Goal: Task Accomplishment & Management: Use online tool/utility

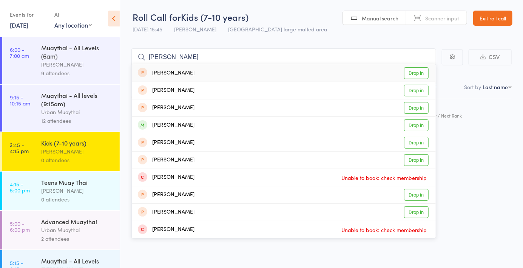
type input "[PERSON_NAME]"
click at [422, 126] on link "Drop in" at bounding box center [416, 125] width 25 height 12
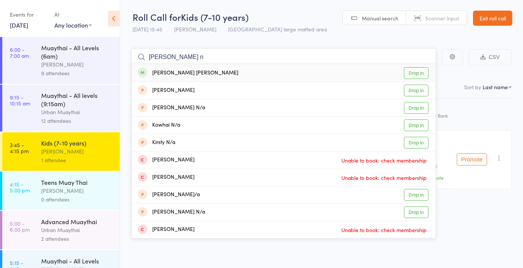
type input "[PERSON_NAME] n"
click at [418, 72] on link "Drop in" at bounding box center [416, 73] width 25 height 12
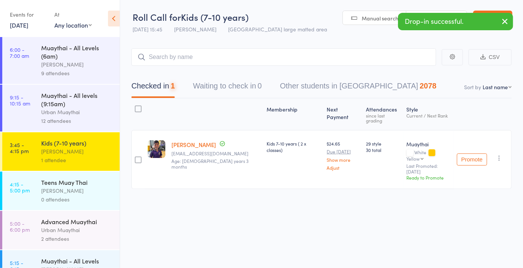
click at [380, 18] on span "Manual search" at bounding box center [380, 18] width 37 height 8
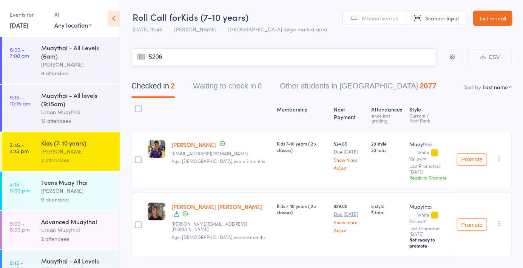
type input "5206"
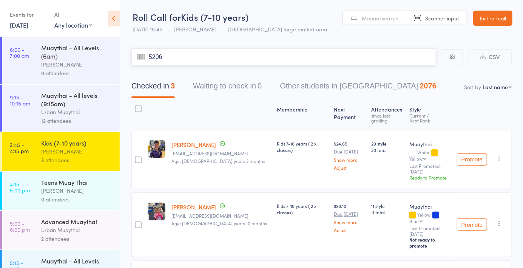
type input "5206"
type input "5819"
type input "5400"
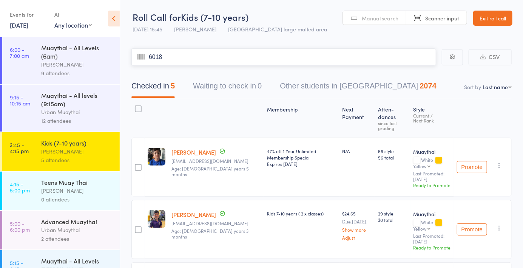
type input "6018"
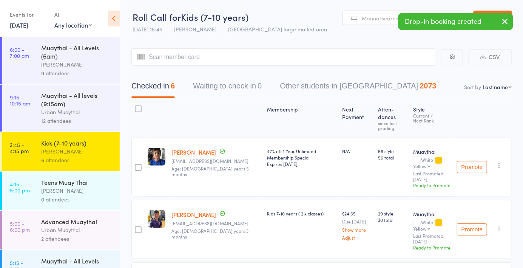
click at [492, 89] on select "First name Last name Birthday today? Behind on payments? Check in time Next pay…" at bounding box center [496, 87] width 29 height 8
select select "4"
click at [482, 83] on select "First name Last name Birthday today? Behind on payments? Check in time Next pay…" at bounding box center [496, 87] width 29 height 8
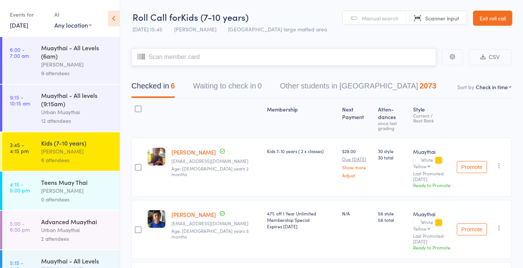
click at [368, 57] on input "search" at bounding box center [283, 56] width 305 height 17
type input "5020"
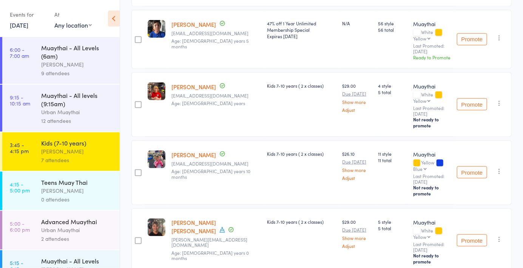
scroll to position [254, 0]
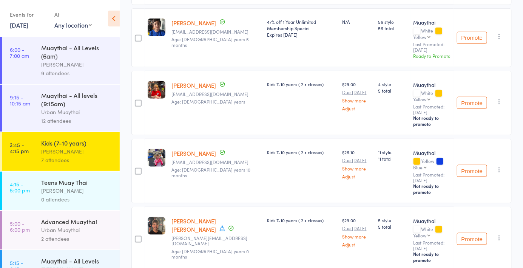
click at [219, 225] on icon at bounding box center [222, 228] width 7 height 7
click at [282, 206] on div "Kids 7-10 years ( 2 x classes)" at bounding box center [301, 238] width 75 height 65
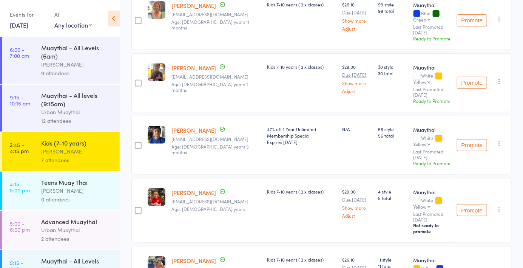
scroll to position [0, 0]
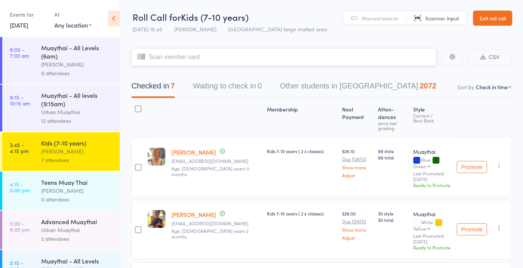
click at [339, 58] on input "search" at bounding box center [283, 56] width 305 height 17
type input "6260"
type input "5614"
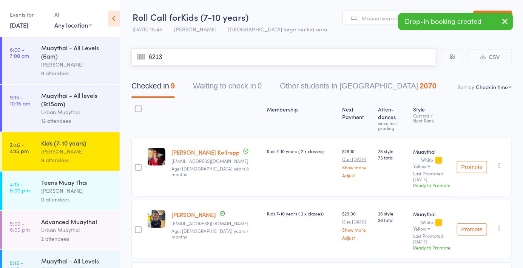
type input "6213"
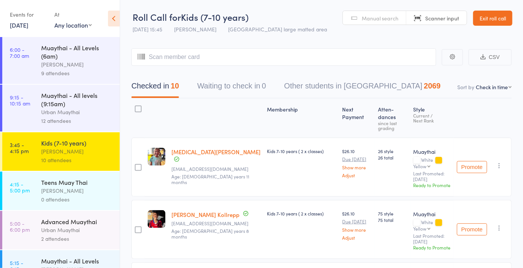
click at [382, 19] on span "Manual search" at bounding box center [380, 18] width 37 height 8
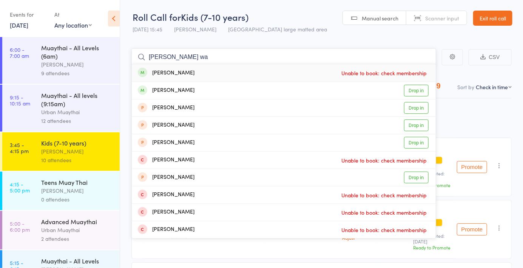
type input "Harry wa"
click at [420, 87] on link "Drop in" at bounding box center [416, 91] width 25 height 12
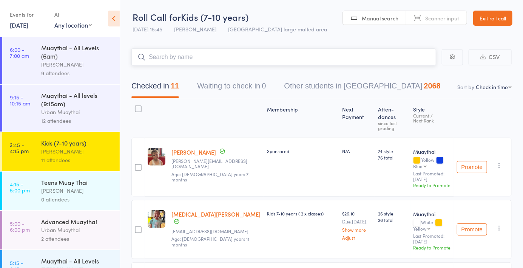
click at [257, 57] on input "search" at bounding box center [283, 56] width 305 height 17
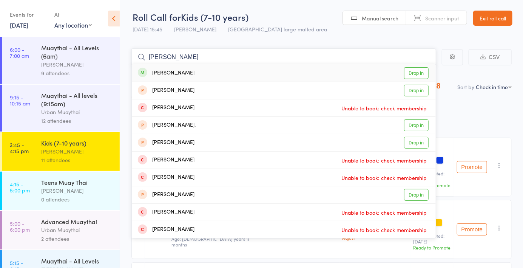
type input "Richie wal"
click at [409, 78] on link "Drop in" at bounding box center [416, 73] width 25 height 12
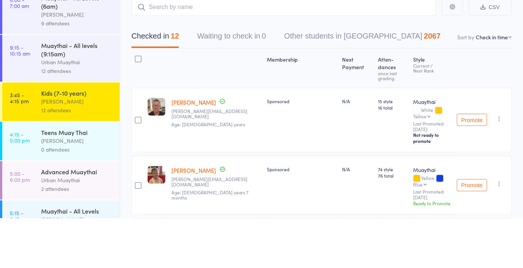
click at [498, 165] on icon "button" at bounding box center [499, 169] width 8 height 8
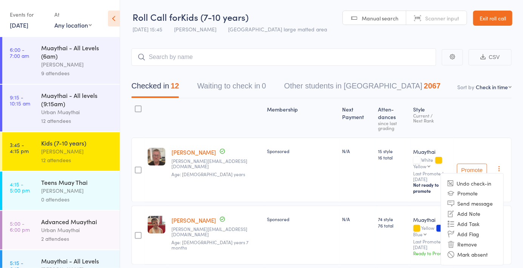
click at [469, 239] on li "Remove" at bounding box center [472, 244] width 62 height 10
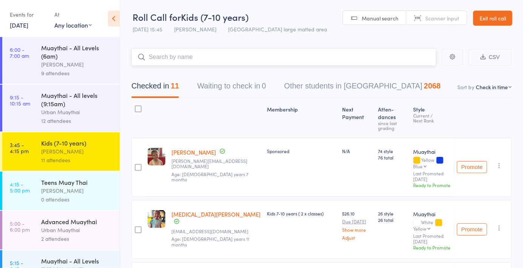
click at [208, 59] on input "search" at bounding box center [283, 56] width 305 height 17
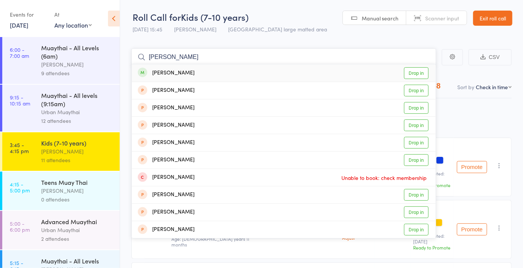
type input "Elias p"
click at [421, 74] on link "Drop in" at bounding box center [416, 73] width 25 height 12
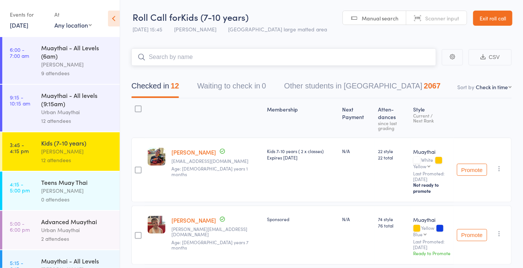
click at [334, 59] on input "search" at bounding box center [283, 56] width 305 height 17
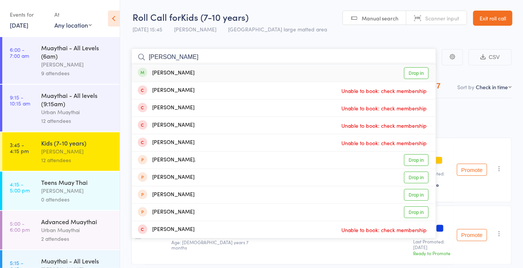
type input "Ethan harr"
click at [416, 74] on link "Drop in" at bounding box center [416, 73] width 25 height 12
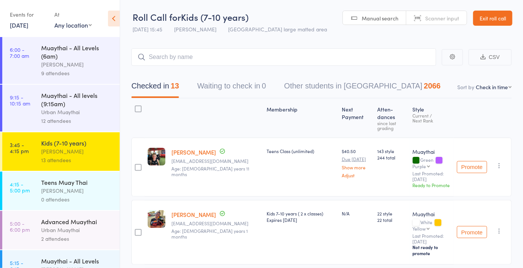
click at [381, 22] on link "Manual search" at bounding box center [374, 18] width 63 height 14
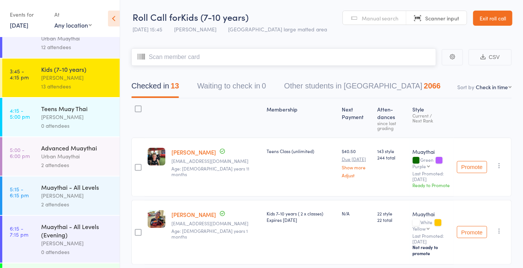
scroll to position [110, 0]
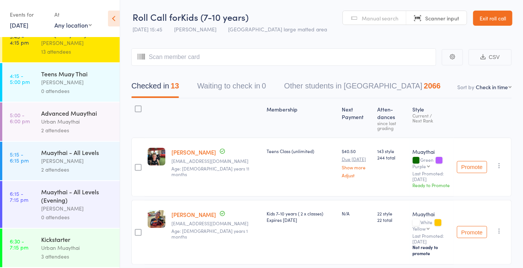
click at [87, 125] on div "Urban Muaythai" at bounding box center [77, 121] width 72 height 9
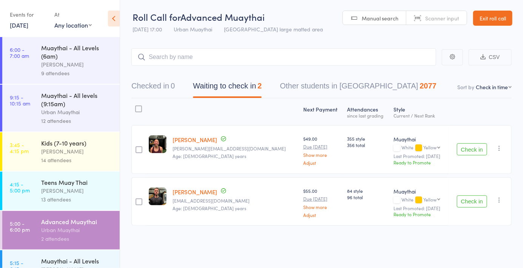
click at [436, 29] on header "Roll Call for Advanced Muaythai 11 Sep 17:00 Urban Muaythai Miami large matted …" at bounding box center [321, 18] width 403 height 37
click at [452, 20] on span "Scanner input" at bounding box center [442, 18] width 34 height 8
click at [165, 90] on button "Checked in 0" at bounding box center [152, 88] width 43 height 20
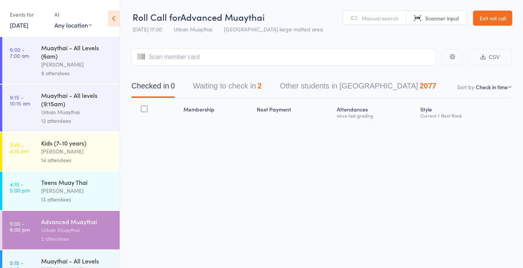
click at [373, 14] on link "Manual search" at bounding box center [374, 18] width 63 height 14
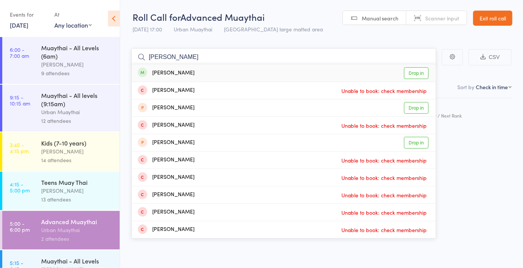
type input "Alexander milne"
click at [416, 76] on link "Drop in" at bounding box center [416, 73] width 25 height 12
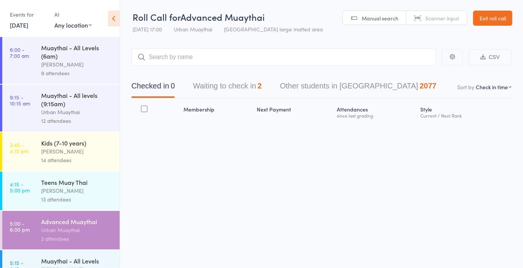
click at [394, 13] on link "Manual search" at bounding box center [374, 18] width 63 height 14
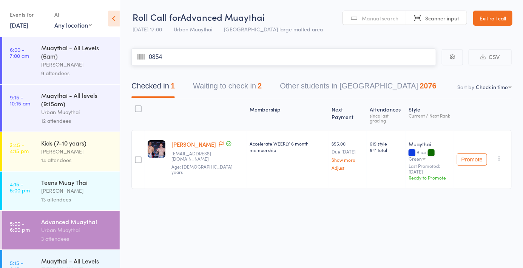
type input "0854"
click at [459, 250] on div "Roll Call for Advanced Muaythai 11 Sep 17:00 Urban Muaythai Miami large matted …" at bounding box center [261, 134] width 523 height 268
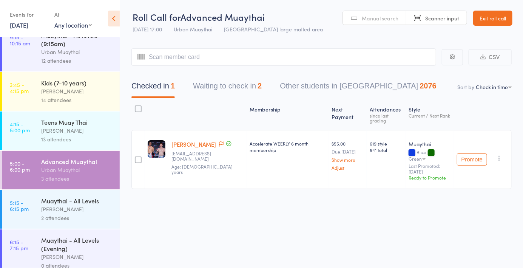
scroll to position [66, 0]
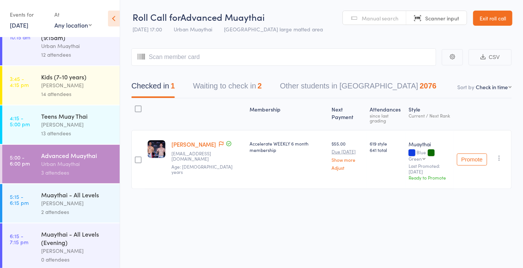
click at [77, 203] on div "Mitch Jackson" at bounding box center [77, 202] width 72 height 9
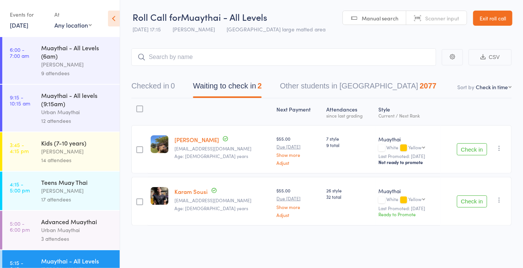
click at [392, 21] on span "Manual search" at bounding box center [380, 18] width 37 height 8
type input "5855"
click at [193, 141] on link "[PERSON_NAME]" at bounding box center [196, 139] width 45 height 8
click at [218, 66] on div "Checked in 1 Waiting to check in 2 Other students in Muaythai 2076" at bounding box center [321, 82] width 380 height 32
click at [168, 81] on button "Checked in 1" at bounding box center [152, 88] width 43 height 20
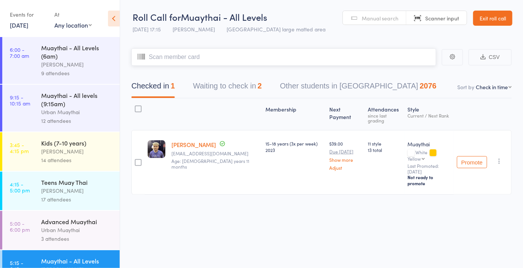
click at [214, 57] on input "search" at bounding box center [283, 56] width 305 height 17
type input "6134"
